Goal: Download file/media

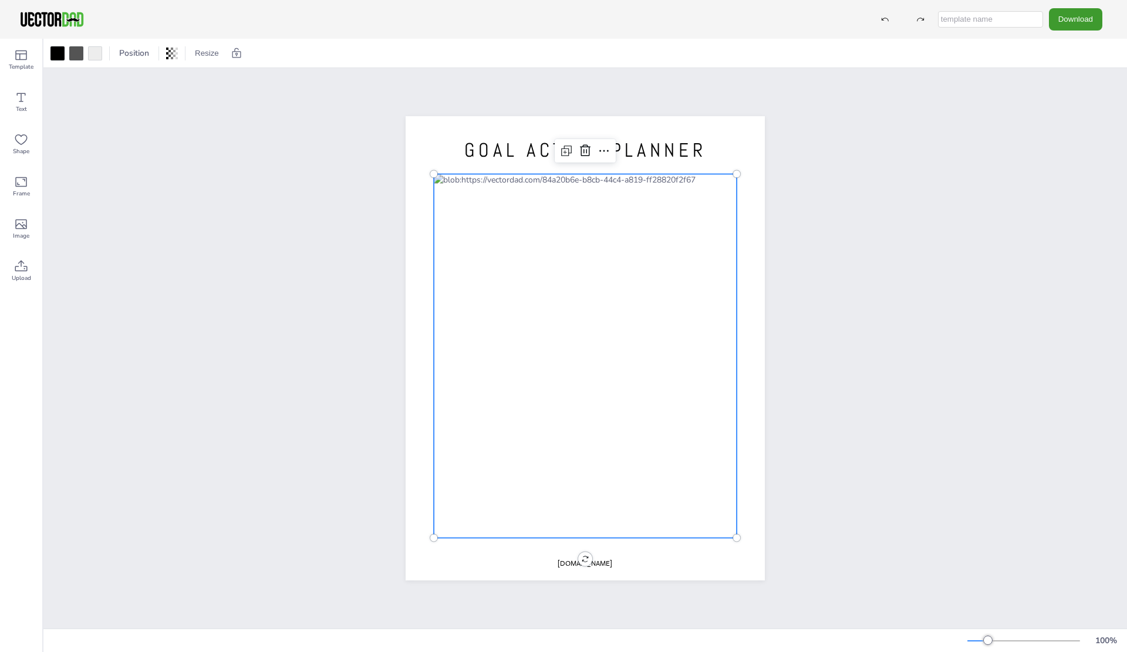
click at [702, 308] on div at bounding box center [585, 356] width 303 height 364
click at [698, 307] on div at bounding box center [585, 358] width 303 height 364
click at [29, 100] on div "Text" at bounding box center [21, 102] width 42 height 42
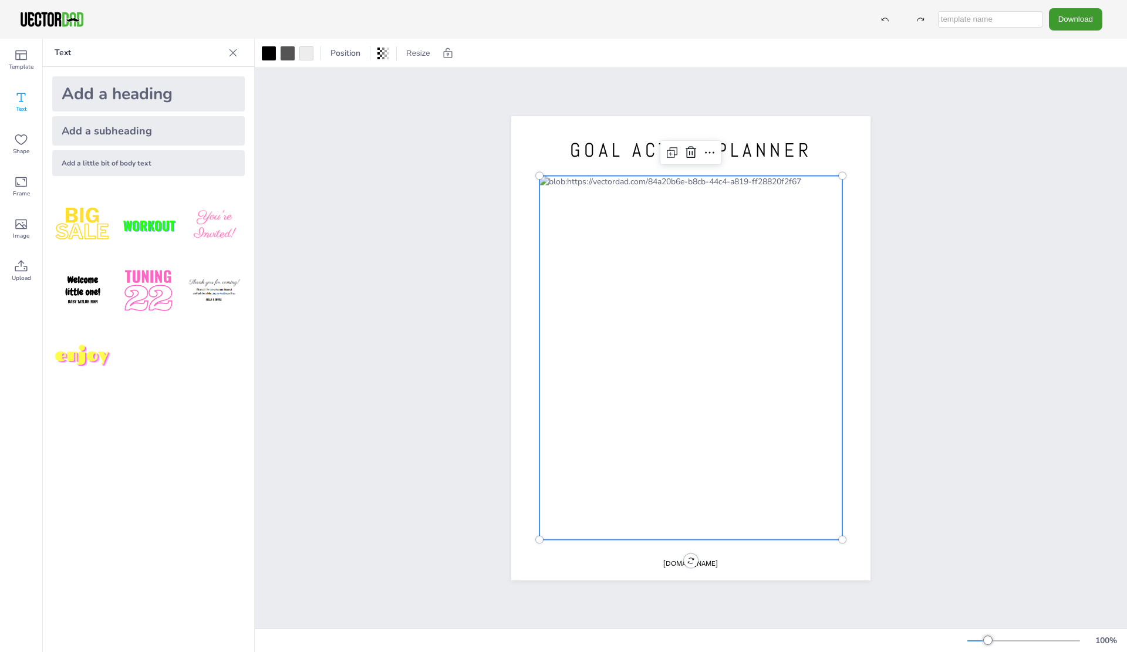
click at [769, 313] on div at bounding box center [691, 358] width 303 height 364
click at [18, 233] on span "Image" at bounding box center [21, 235] width 16 height 9
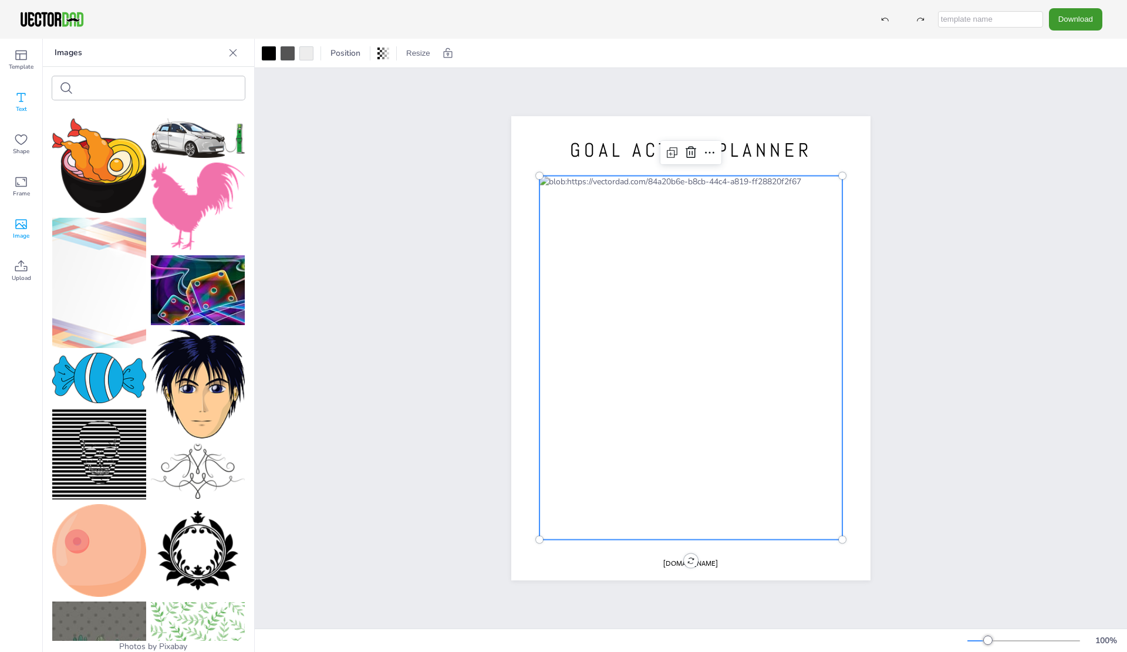
click at [20, 93] on icon at bounding box center [21, 97] width 14 height 14
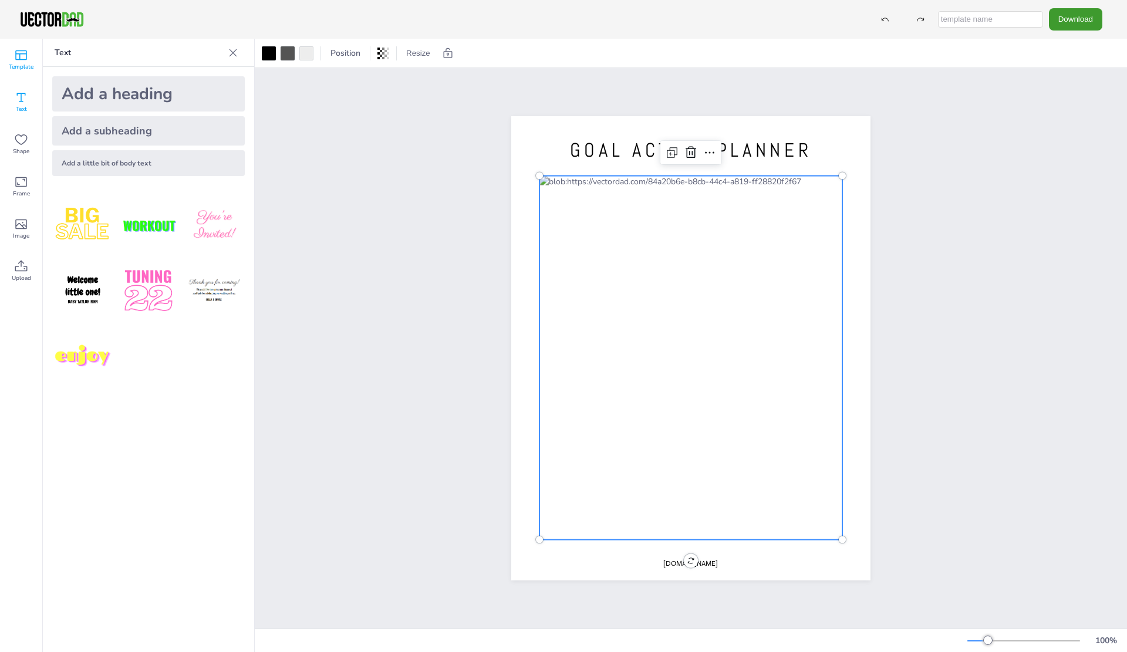
click at [23, 58] on icon at bounding box center [21, 55] width 14 height 14
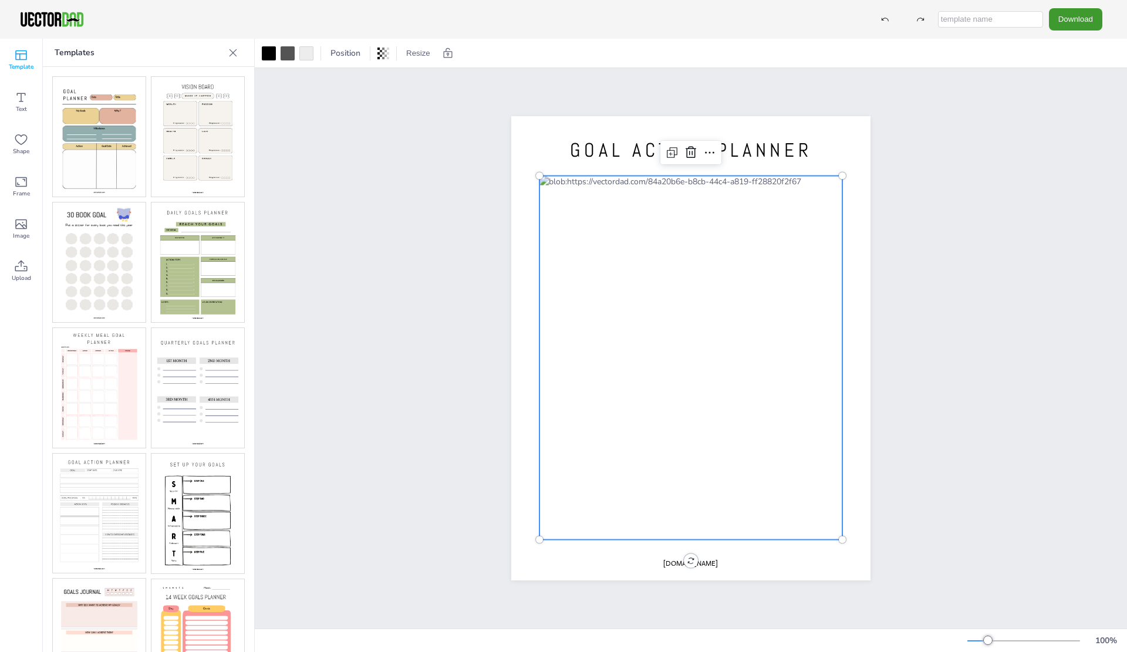
click at [103, 128] on img at bounding box center [99, 137] width 93 height 120
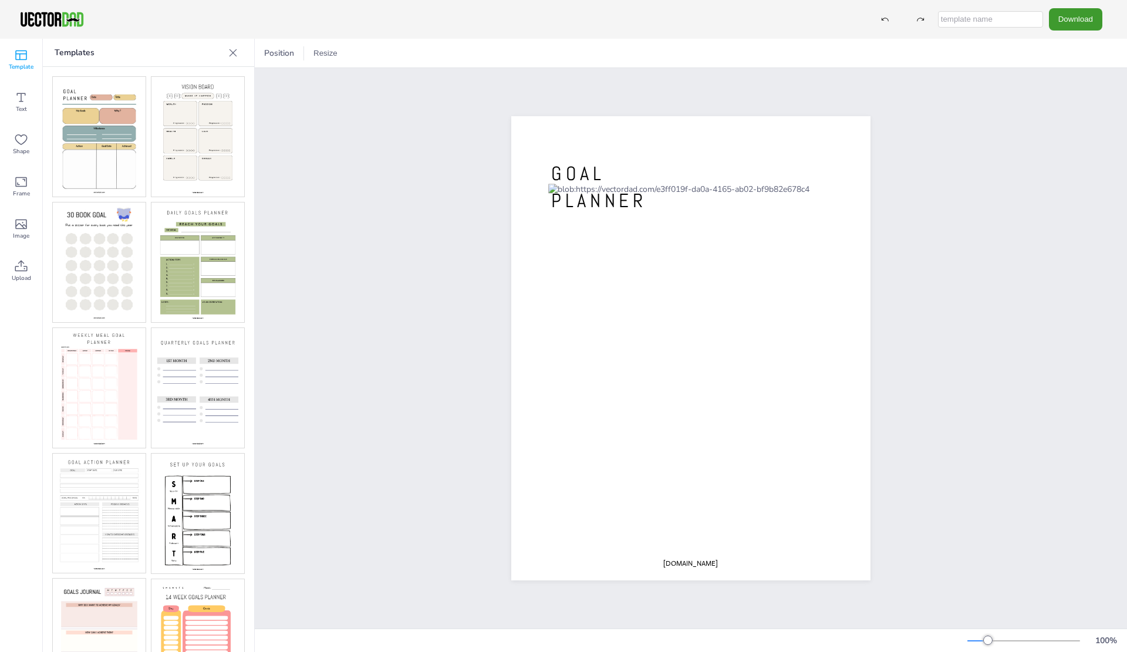
click at [186, 130] on img at bounding box center [198, 137] width 93 height 120
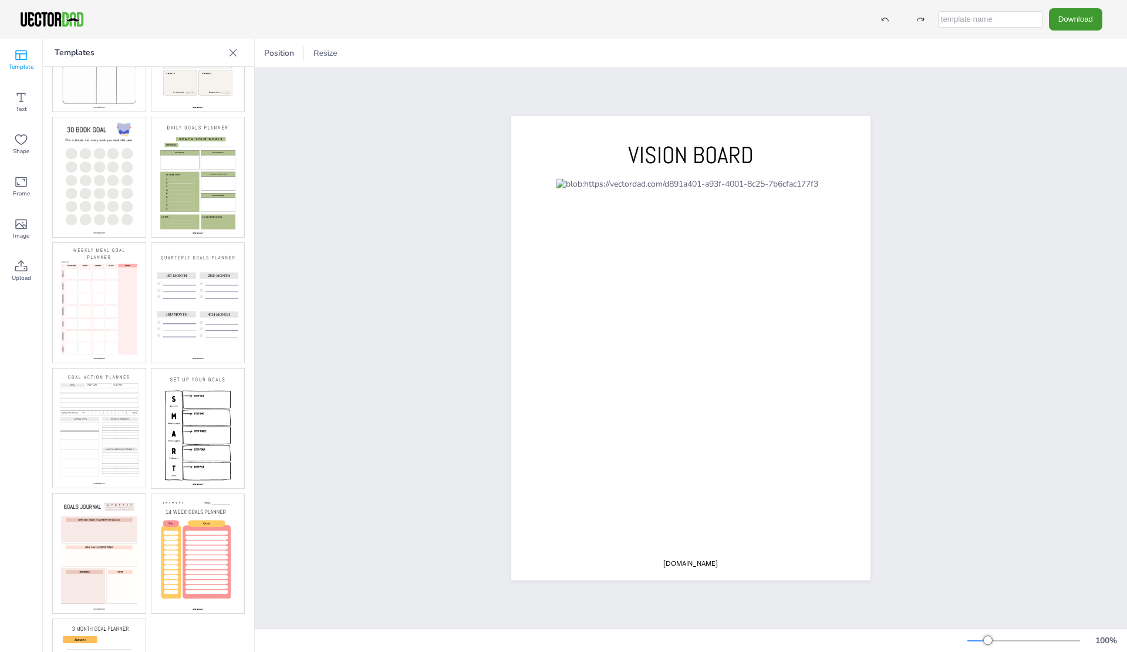
scroll to position [59, 0]
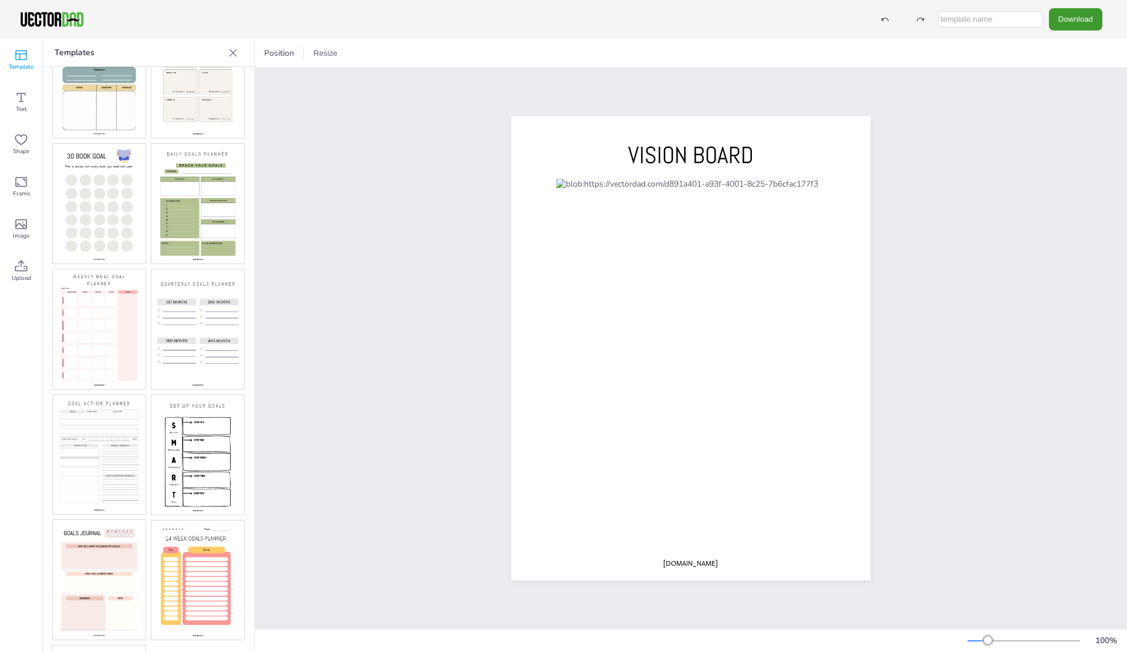
click at [75, 223] on img at bounding box center [99, 204] width 93 height 120
click at [203, 218] on img at bounding box center [198, 204] width 93 height 120
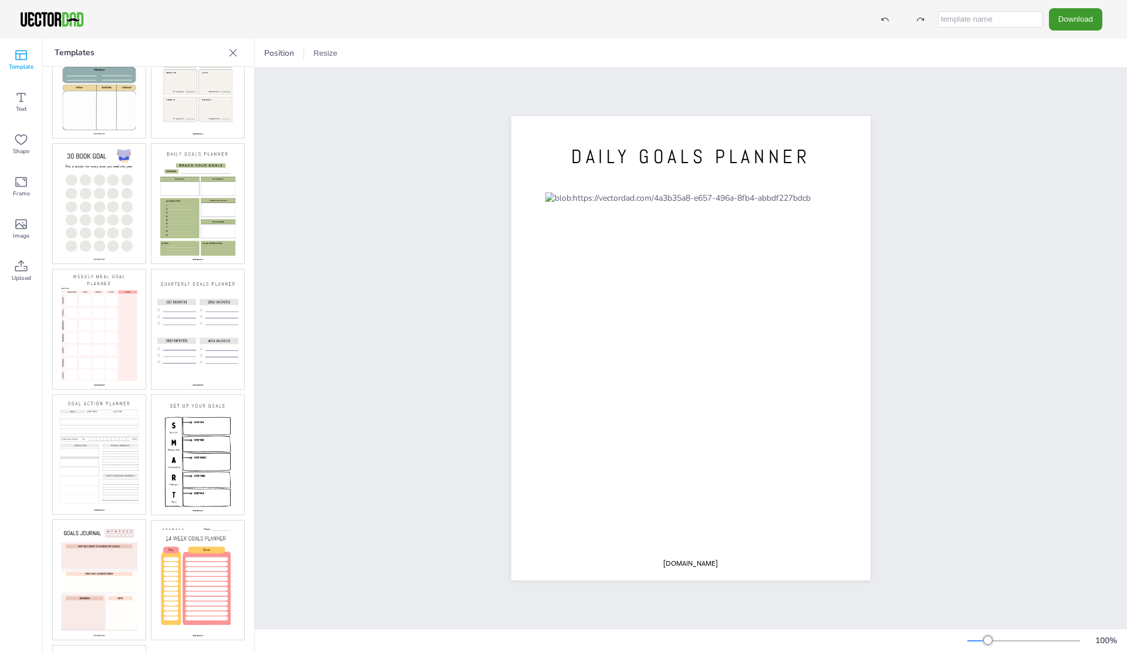
click at [199, 306] on img at bounding box center [198, 330] width 93 height 120
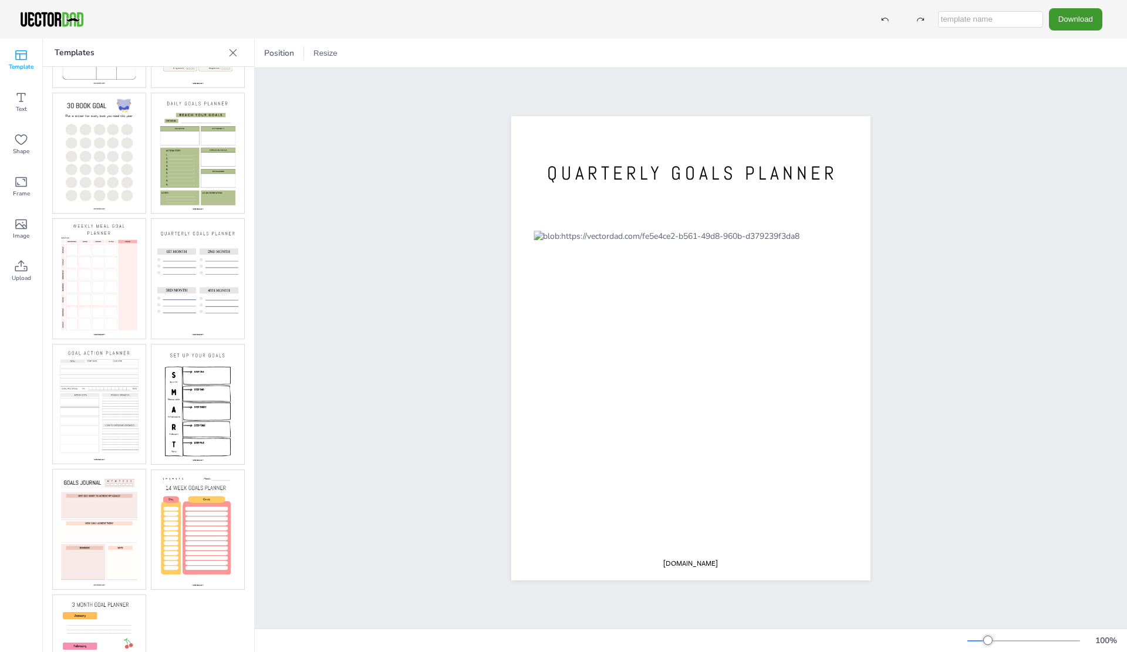
scroll to position [89, 0]
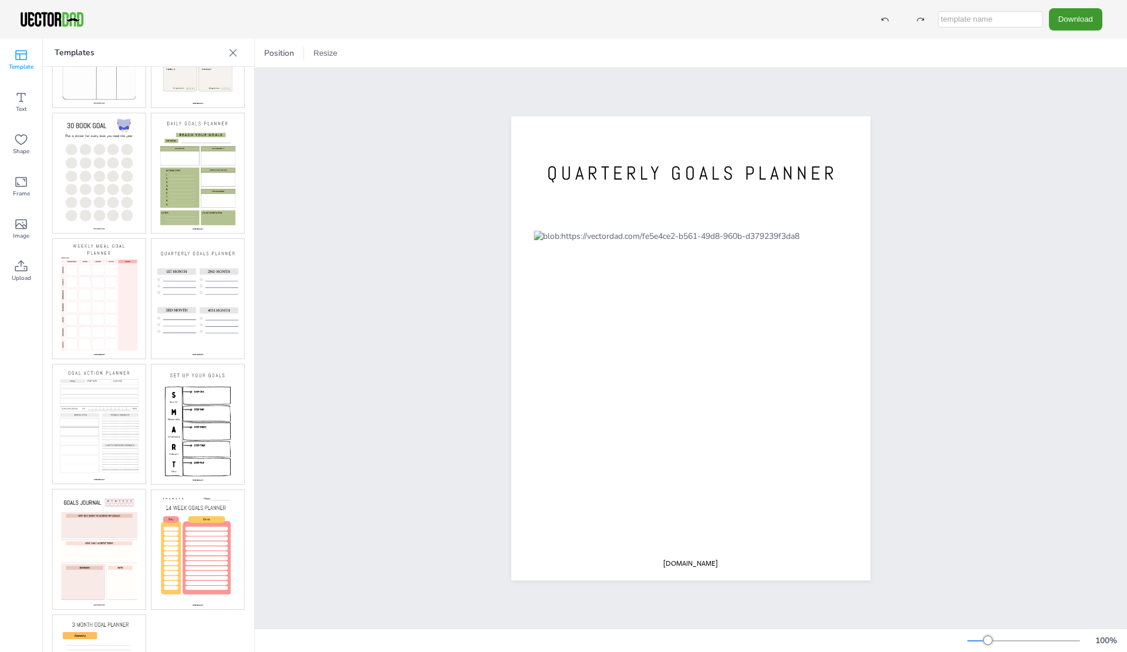
click at [113, 399] on img at bounding box center [99, 425] width 93 height 120
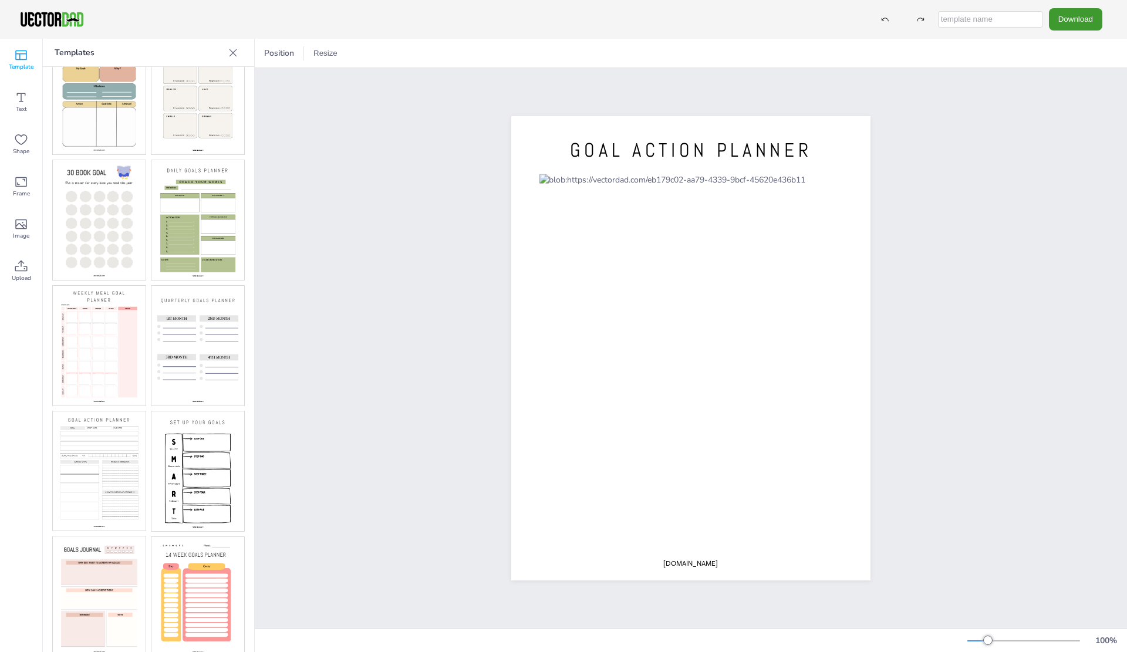
scroll to position [0, 0]
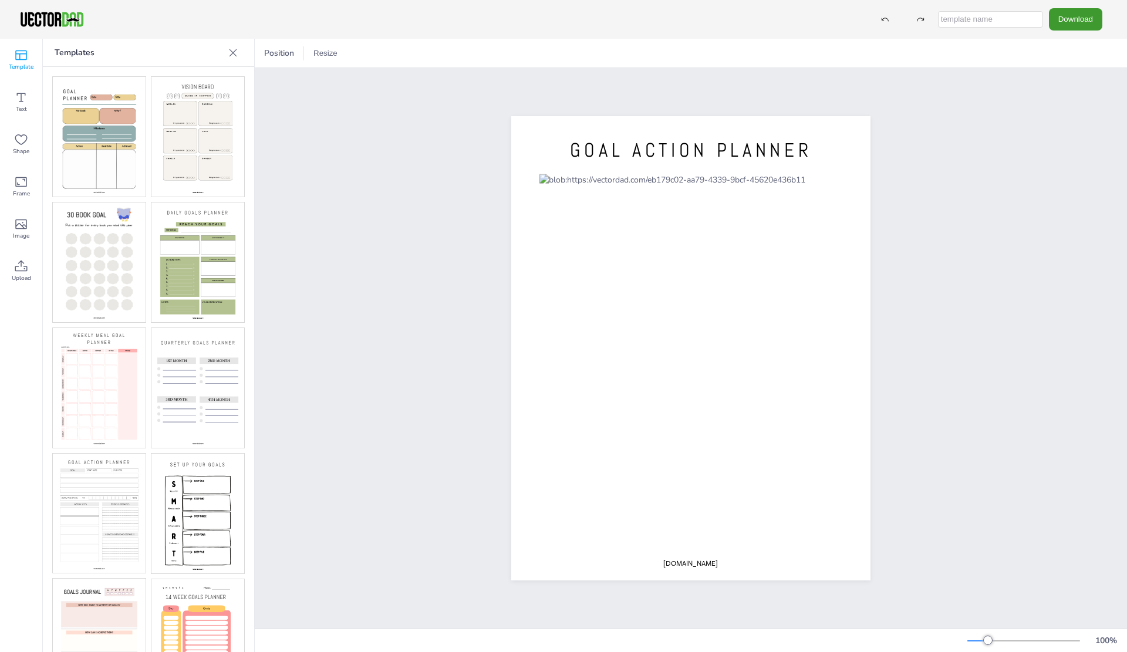
click at [183, 144] on img at bounding box center [198, 137] width 93 height 120
click at [74, 154] on img at bounding box center [99, 137] width 93 height 120
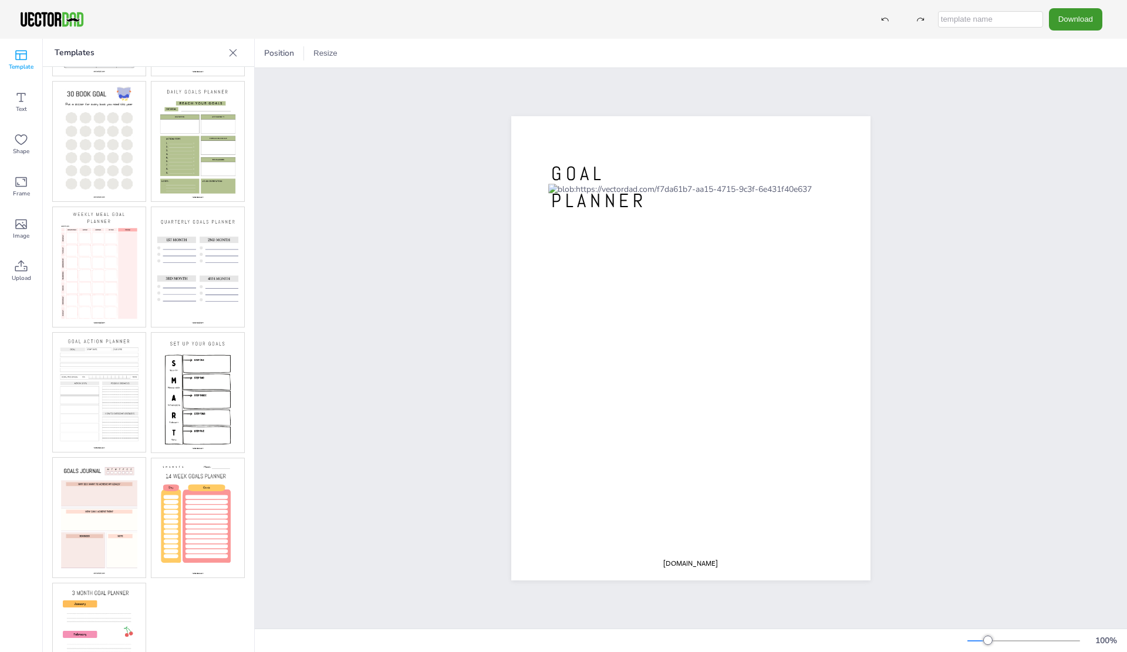
scroll to position [148, 0]
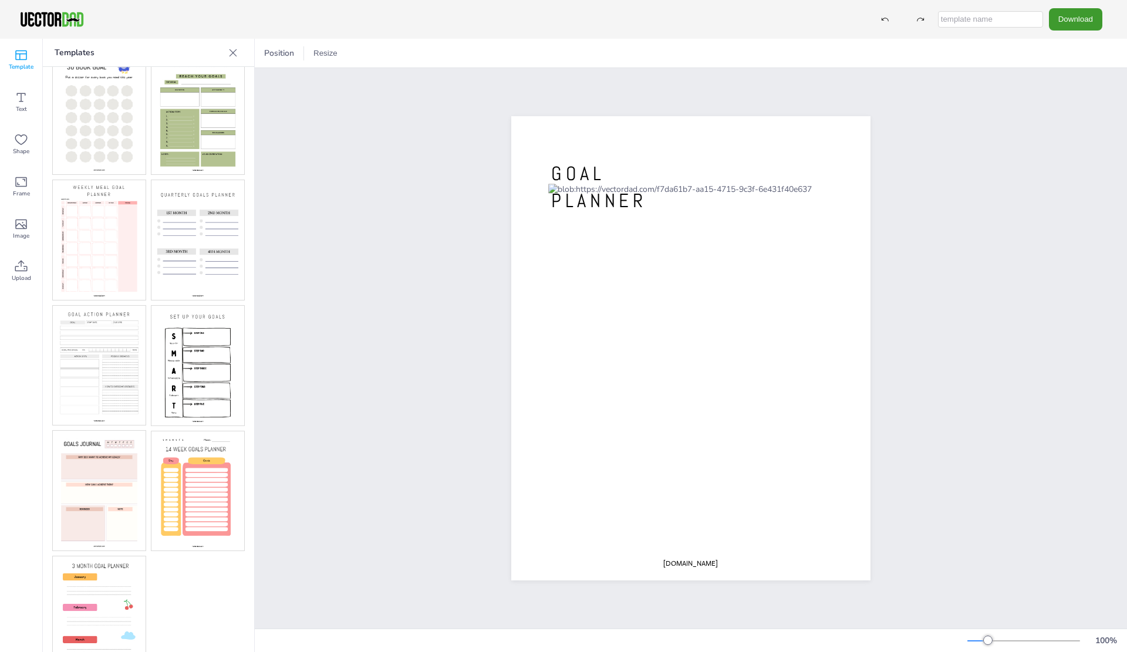
click at [105, 366] on img at bounding box center [99, 366] width 93 height 120
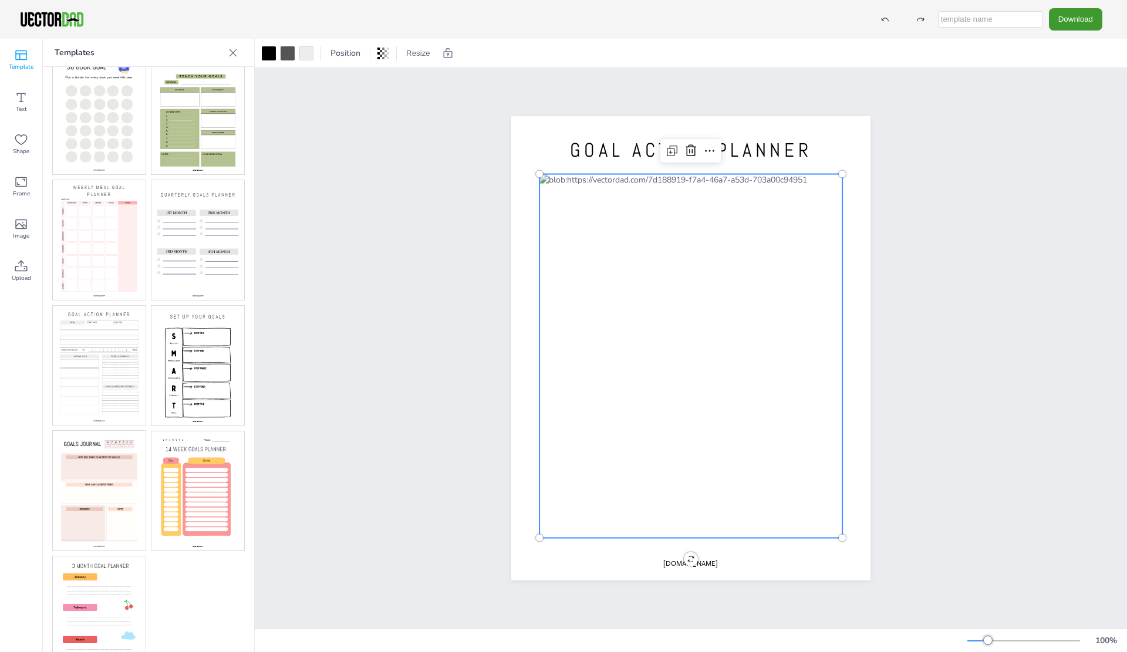
click at [807, 308] on div at bounding box center [691, 356] width 303 height 364
click at [1076, 17] on button "Download" at bounding box center [1075, 19] width 53 height 22
click at [1064, 140] on li "PDF" at bounding box center [1079, 144] width 96 height 24
